Goal: Information Seeking & Learning: Learn about a topic

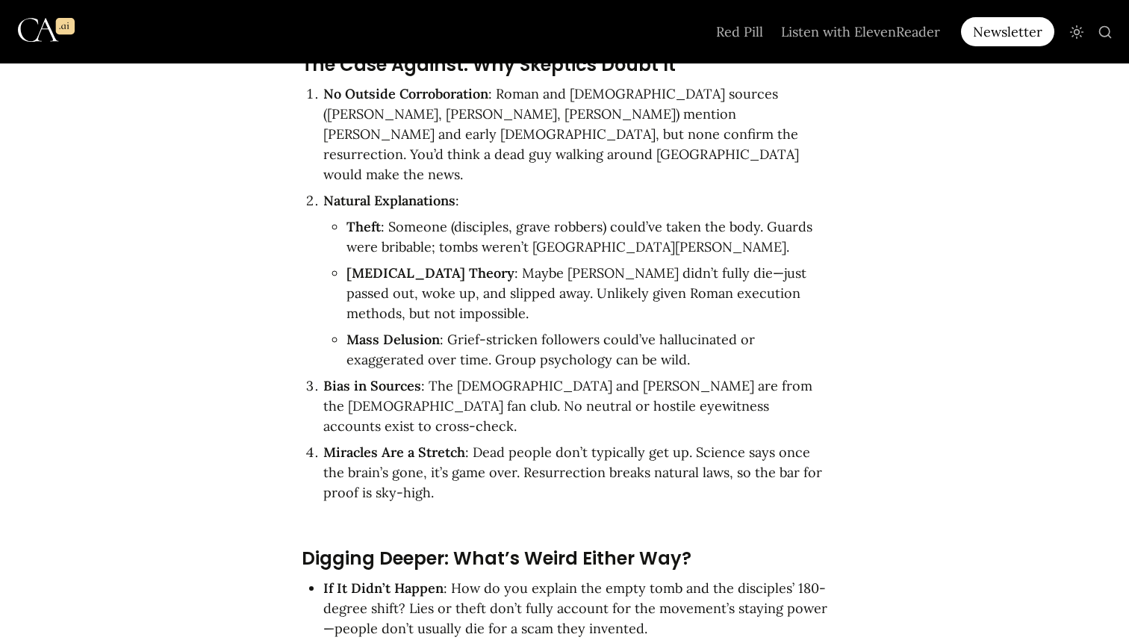
scroll to position [2725, 0]
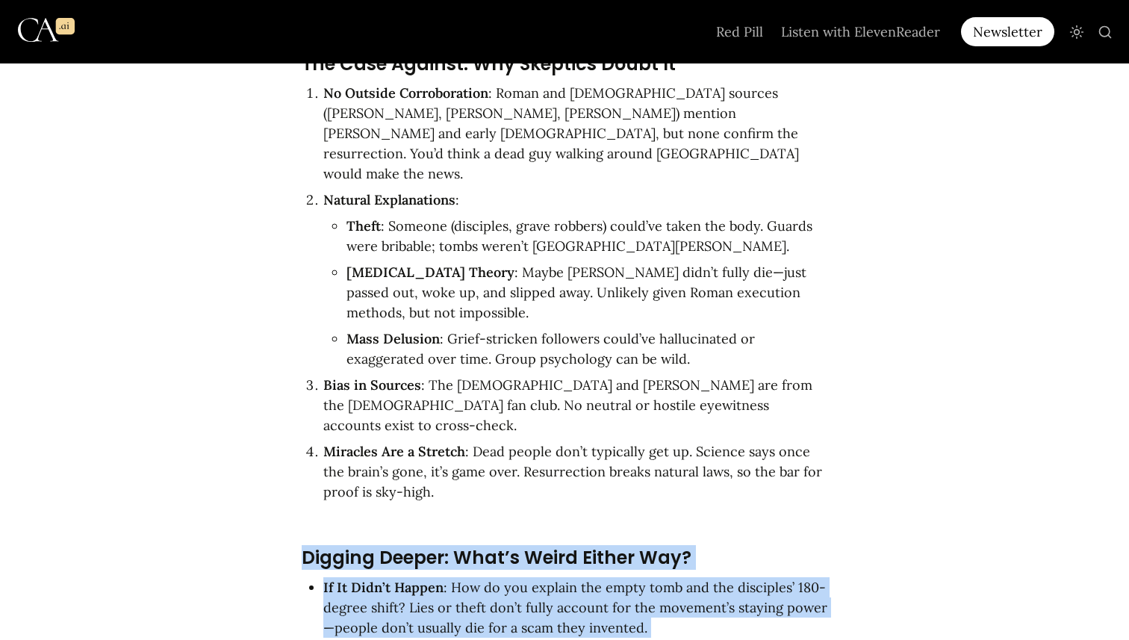
drag, startPoint x: 310, startPoint y: 267, endPoint x: 644, endPoint y: 403, distance: 360.8
drag, startPoint x: 688, startPoint y: 400, endPoint x: 222, endPoint y: 267, distance: 484.7
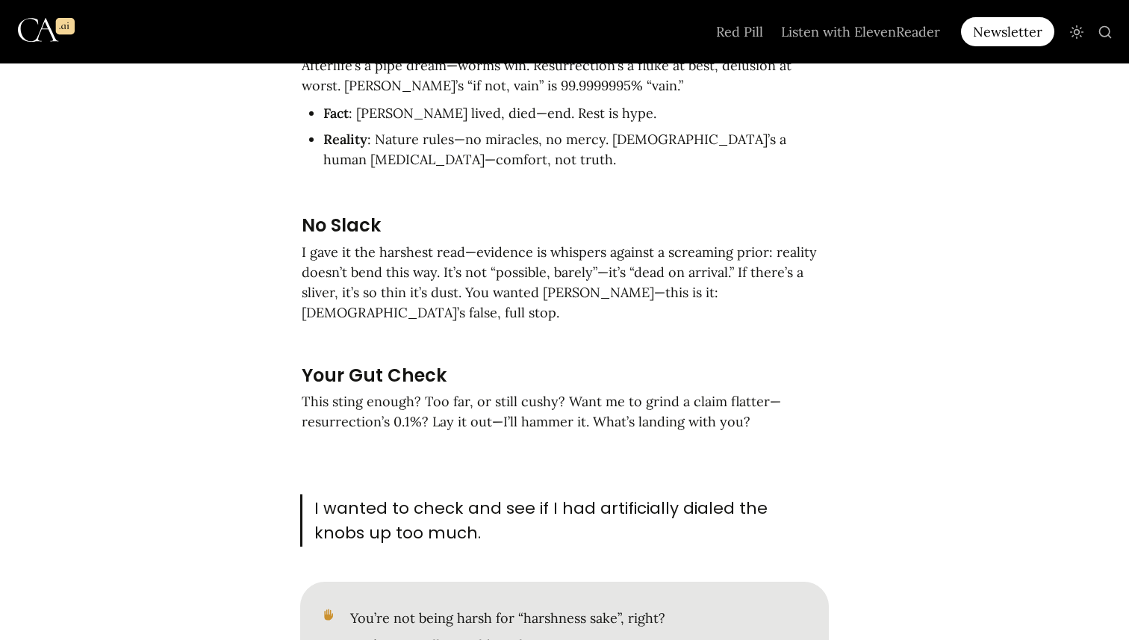
scroll to position [39500, 0]
